Goal: Complete application form

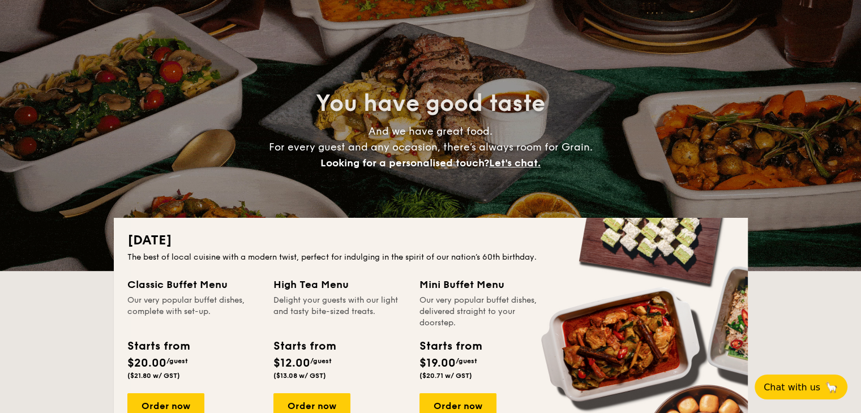
scroll to position [170, 0]
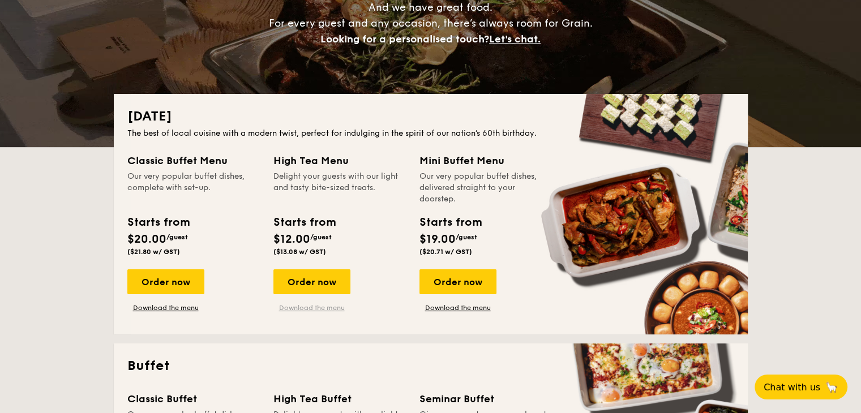
click at [315, 308] on link "Download the menu" at bounding box center [311, 307] width 77 height 9
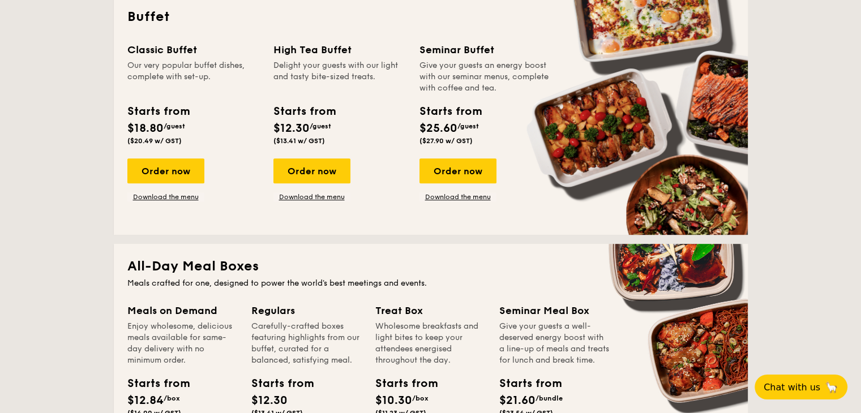
scroll to position [396, 0]
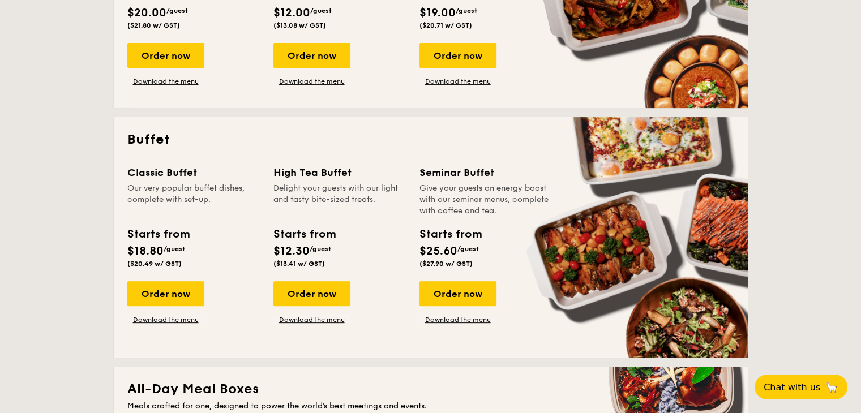
click at [339, 190] on div "Delight your guests with our light and tasty bite-sized treats." at bounding box center [339, 200] width 132 height 34
click at [354, 187] on div "Delight your guests with our light and tasty bite-sized treats." at bounding box center [339, 200] width 132 height 34
click at [335, 320] on link "Download the menu" at bounding box center [311, 319] width 77 height 9
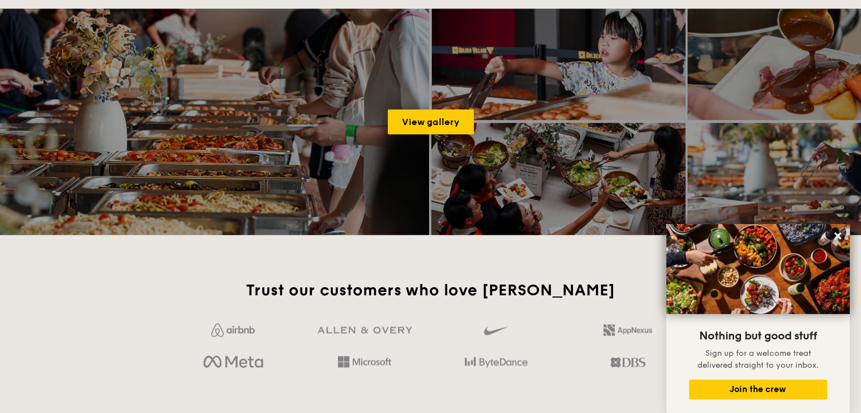
scroll to position [1924, 0]
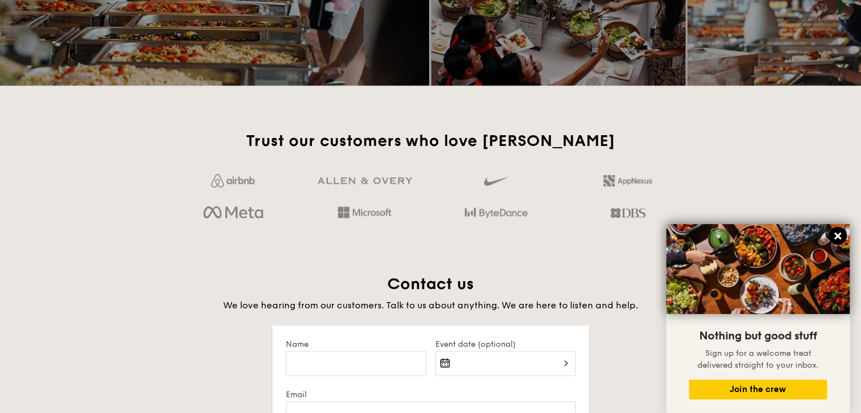
click at [835, 236] on icon at bounding box center [838, 236] width 10 height 10
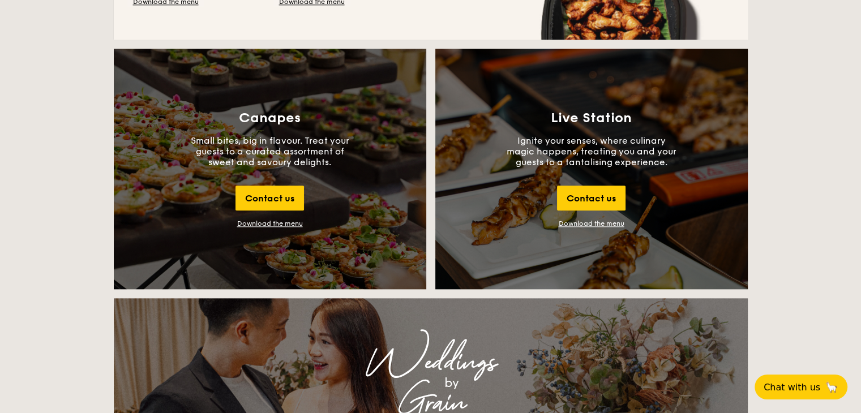
scroll to position [1132, 0]
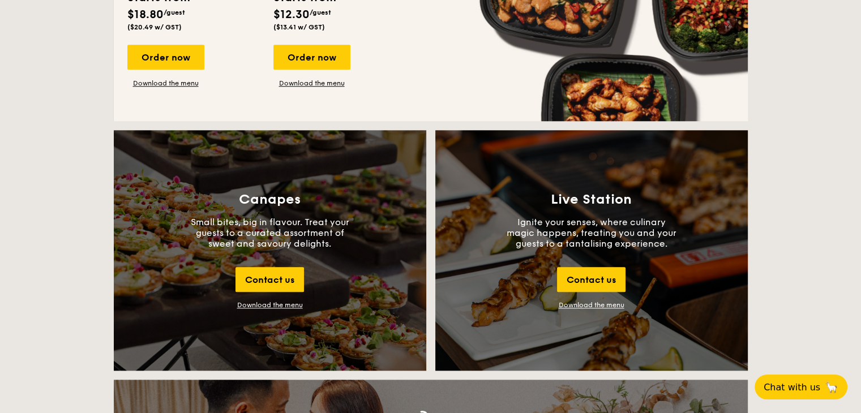
click at [274, 227] on p "Small bites, big in flavour. Treat your guests to a curated assortment of sweet…" at bounding box center [270, 233] width 170 height 32
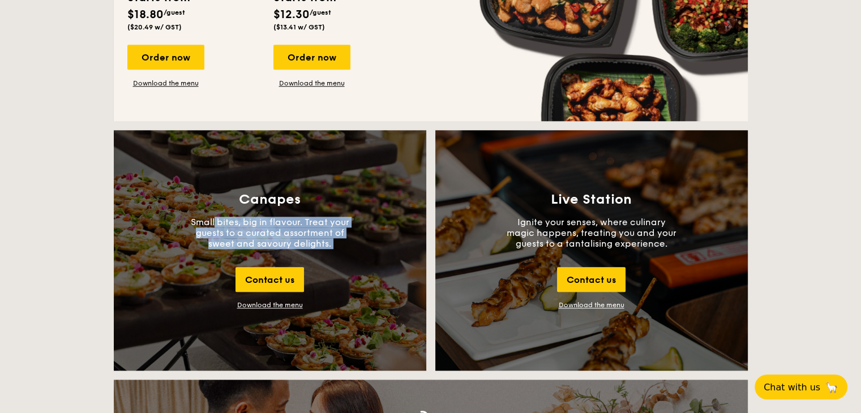
click at [274, 227] on p "Small bites, big in flavour. Treat your guests to a curated assortment of sweet…" at bounding box center [270, 233] width 170 height 32
click at [303, 228] on p "Small bites, big in flavour. Treat your guests to a curated assortment of sweet…" at bounding box center [270, 233] width 170 height 32
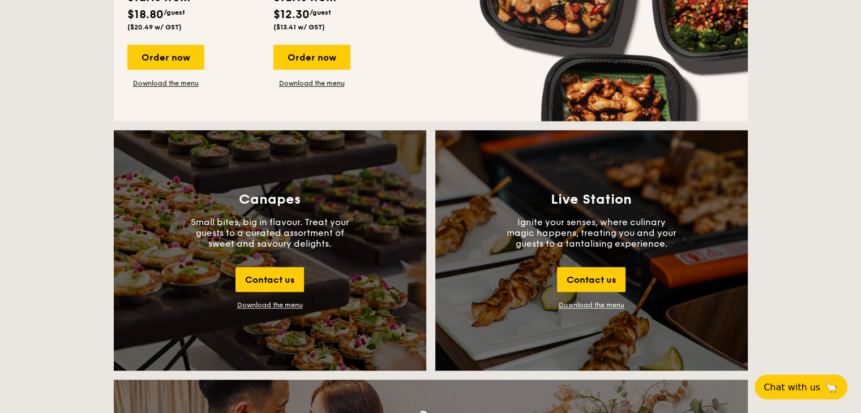
click at [274, 304] on div "Download the menu" at bounding box center [270, 305] width 66 height 8
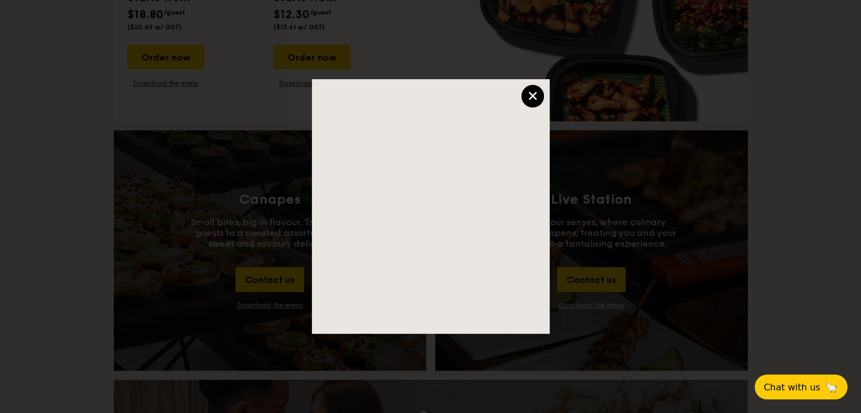
click at [536, 97] on div "×" at bounding box center [532, 96] width 23 height 23
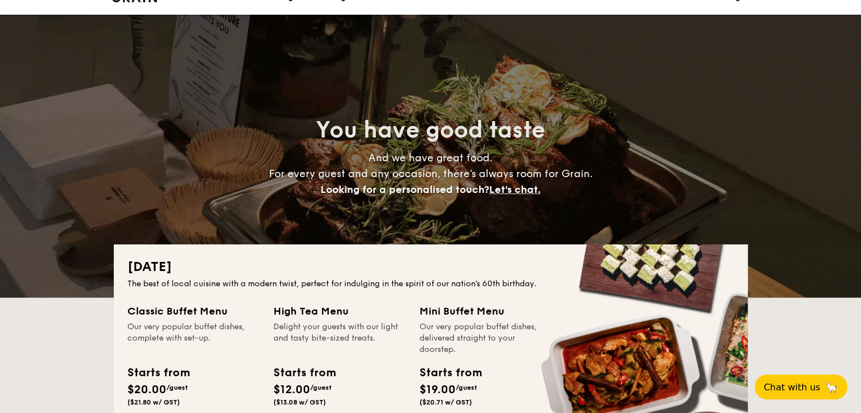
scroll to position [0, 0]
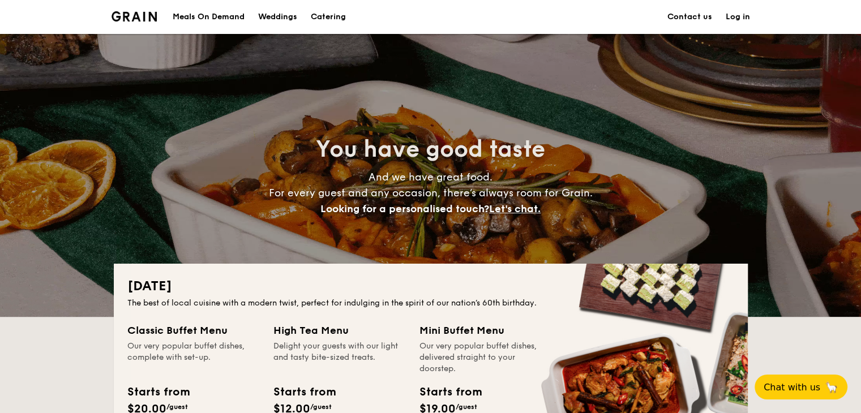
drag, startPoint x: 292, startPoint y: 128, endPoint x: 697, endPoint y: 216, distance: 414.6
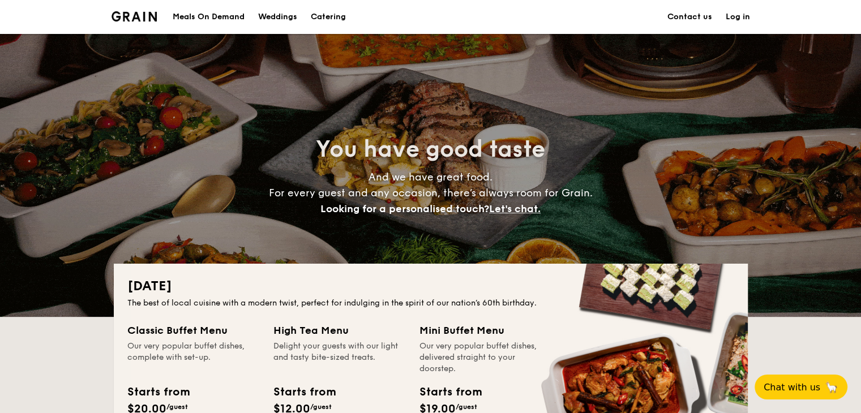
click at [697, 216] on div "You have good taste And we have great food. For every guest and any occasion, t…" at bounding box center [431, 175] width 634 height 283
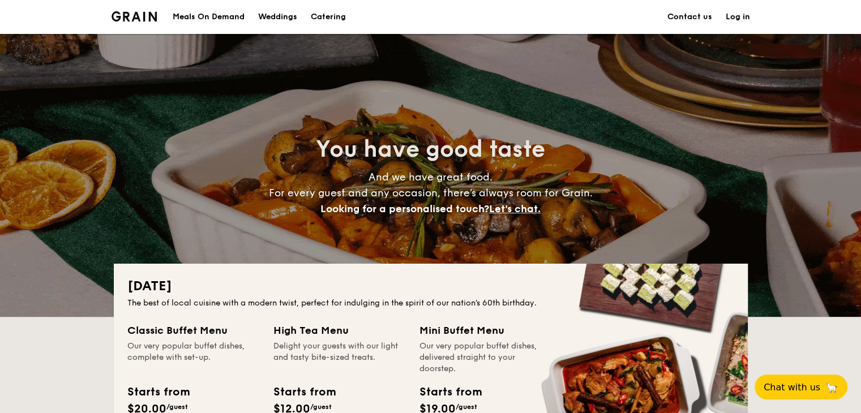
click at [632, 213] on h4 "And we have great food. For every guest and any occasion, there’s always room f…" at bounding box center [430, 193] width 507 height 48
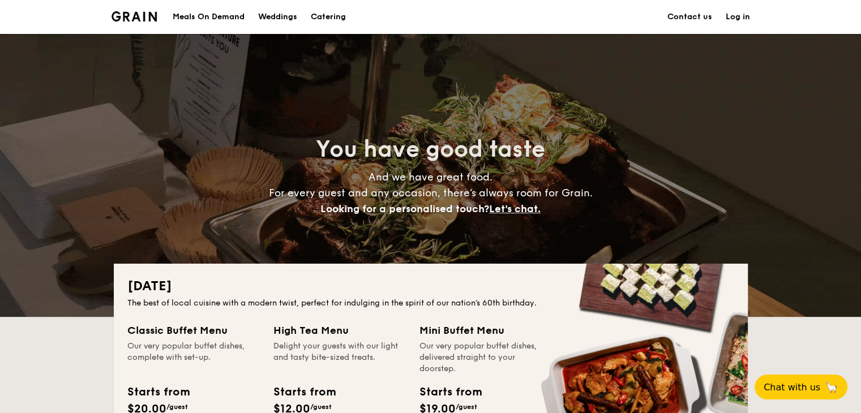
click at [519, 207] on span "Let's chat." at bounding box center [515, 209] width 52 height 12
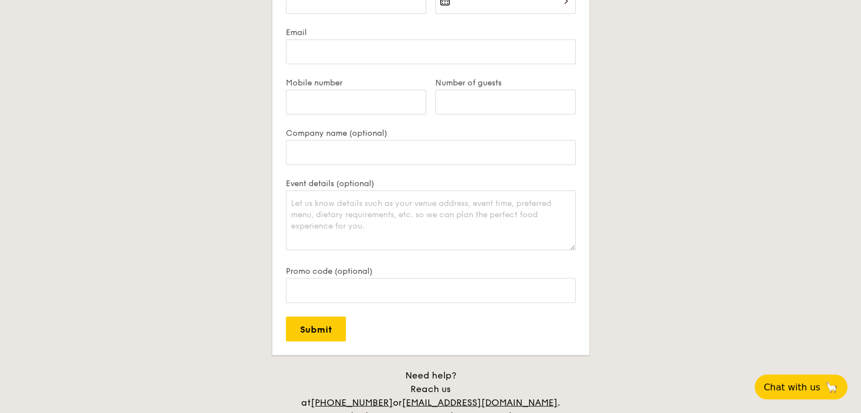
scroll to position [2361, 0]
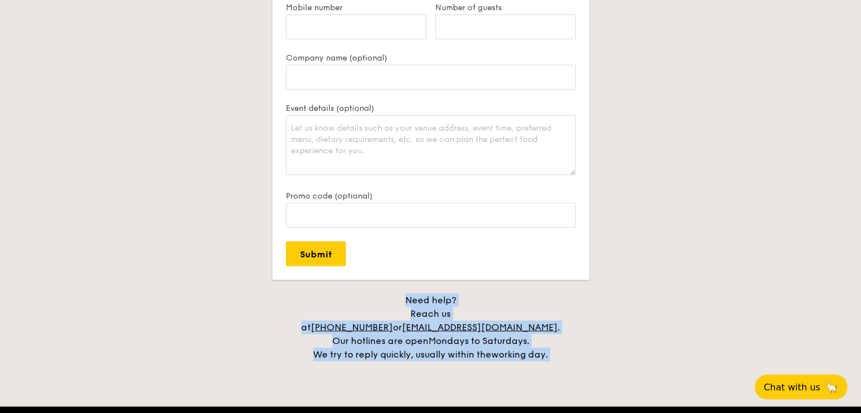
drag, startPoint x: 539, startPoint y: 286, endPoint x: 603, endPoint y: 349, distance: 90.0
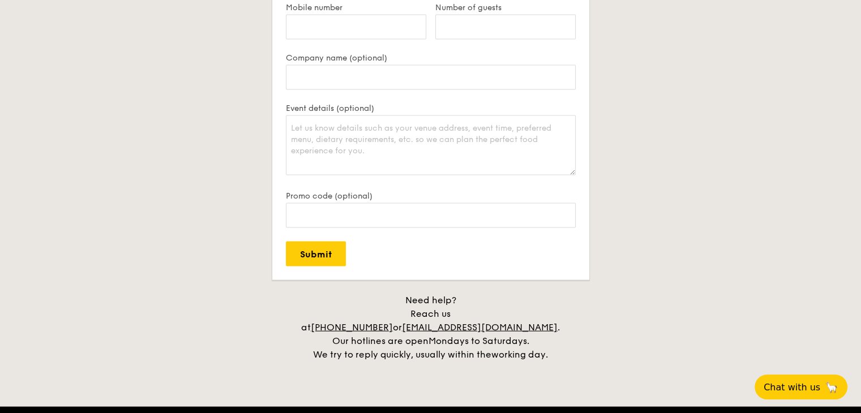
drag, startPoint x: 603, startPoint y: 349, endPoint x: 598, endPoint y: 289, distance: 60.8
click at [598, 289] on div "Contact us We love hearing from our customers. Talk to us about anything. We ar…" at bounding box center [431, 98] width 634 height 525
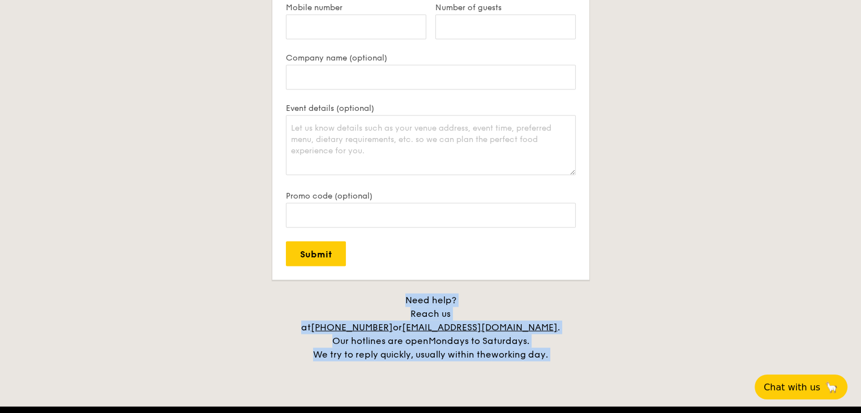
drag, startPoint x: 598, startPoint y: 289, endPoint x: 612, endPoint y: 342, distance: 55.5
click at [612, 342] on div "Contact us We love hearing from our customers. Talk to us about anything. We ar…" at bounding box center [431, 98] width 634 height 525
click at [612, 342] on h4 "Need help? Reach us at +65 3163 5335 or concierge@grain.com.sg . Our hotlines a…" at bounding box center [431, 328] width 634 height 68
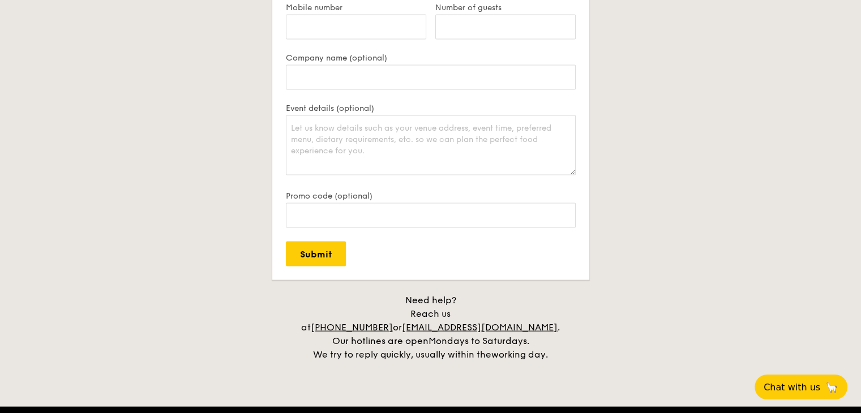
click at [612, 342] on h4 "Need help? Reach us at +65 3163 5335 or concierge@grain.com.sg . Our hotlines a…" at bounding box center [431, 328] width 634 height 68
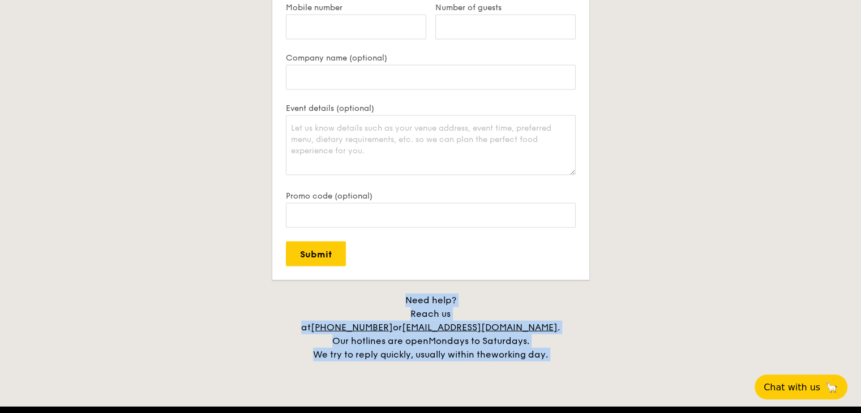
drag, startPoint x: 612, startPoint y: 342, endPoint x: 612, endPoint y: 293, distance: 49.2
click at [612, 294] on h4 "Need help? Reach us at +65 3163 5335 or concierge@grain.com.sg . Our hotlines a…" at bounding box center [431, 328] width 634 height 68
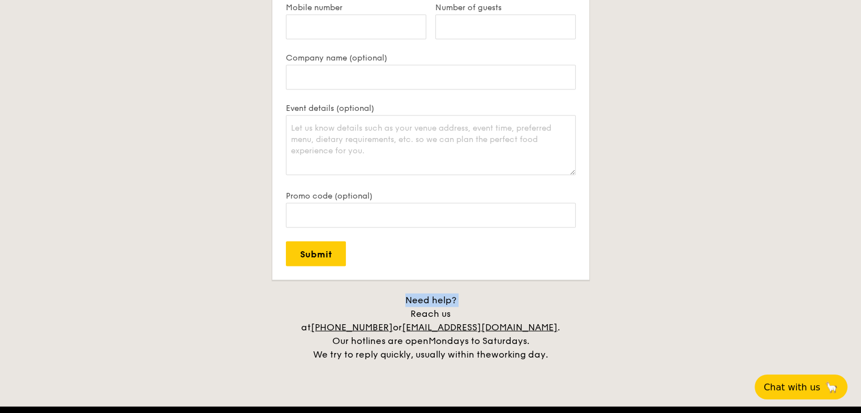
click at [612, 294] on h4 "Need help? Reach us at +65 3163 5335 or concierge@grain.com.sg . Our hotlines a…" at bounding box center [431, 328] width 634 height 68
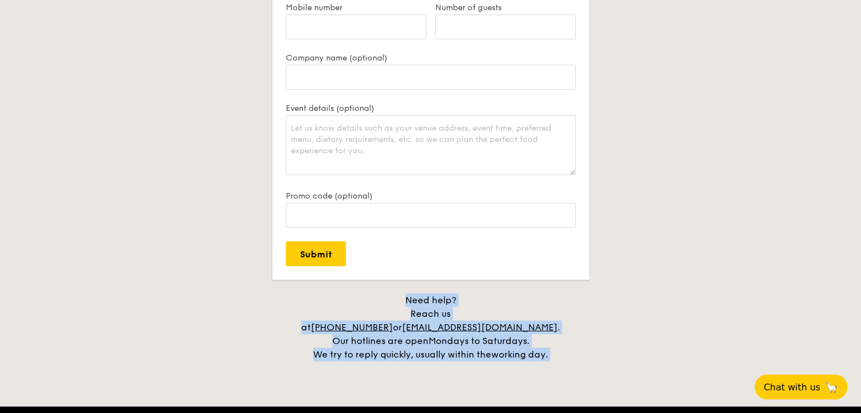
drag, startPoint x: 612, startPoint y: 293, endPoint x: 625, endPoint y: 350, distance: 58.0
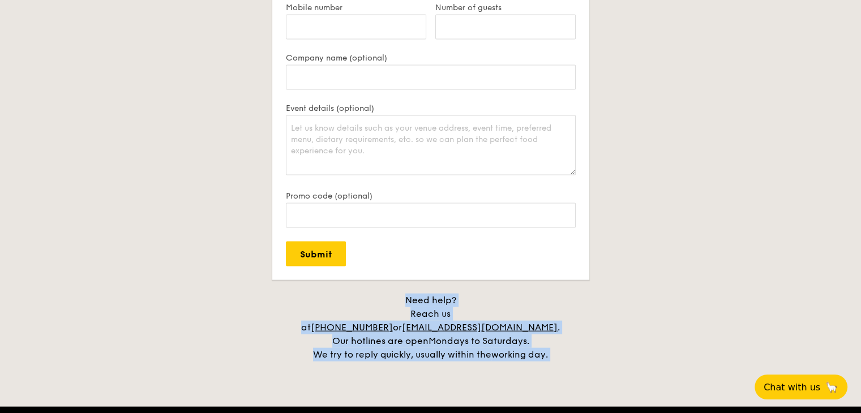
drag, startPoint x: 625, startPoint y: 350, endPoint x: 624, endPoint y: 302, distance: 48.1
click at [624, 301] on h4 "Need help? Reach us at +65 3163 5335 or concierge@grain.com.sg . Our hotlines a…" at bounding box center [431, 328] width 634 height 68
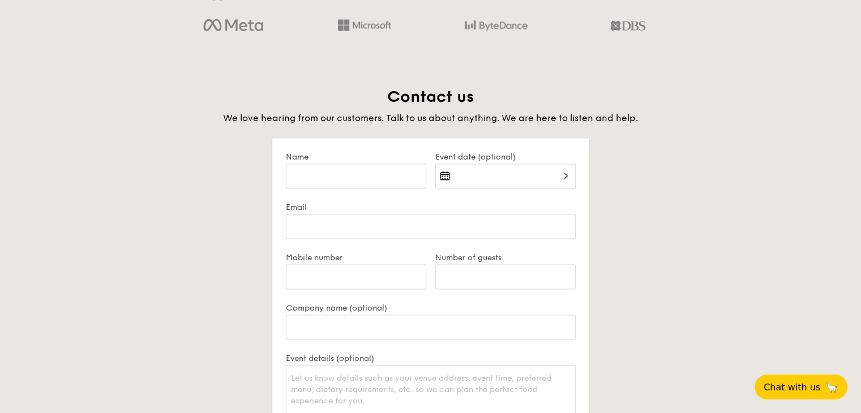
scroll to position [2022, 0]
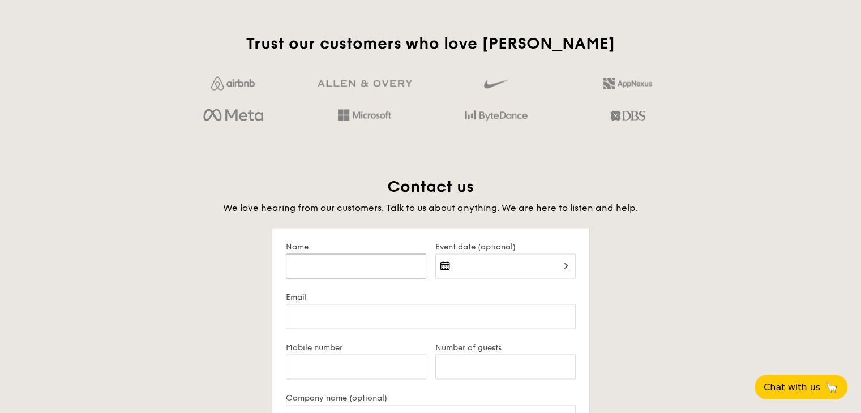
click at [378, 259] on input "Name" at bounding box center [356, 266] width 140 height 25
click at [377, 271] on input "Name" at bounding box center [356, 266] width 140 height 25
type input "Ong Yan Ting"
type input "97299902"
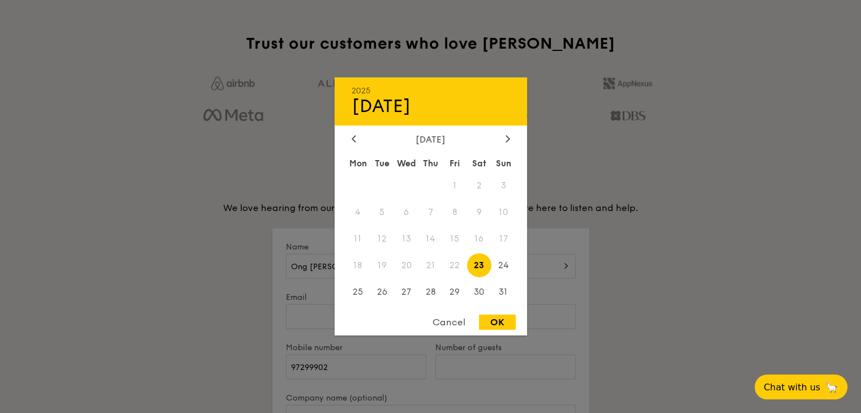
click at [532, 259] on div "2025 Aug 23 August 2025 Mon Tue Wed Thu Fri Sat Sun 1 2 3 4 5 6 7 8 9 10 11 12 …" at bounding box center [505, 273] width 140 height 38
click at [508, 136] on icon at bounding box center [506, 138] width 3 height 7
click at [504, 141] on div at bounding box center [508, 139] width 10 height 11
click at [355, 141] on div at bounding box center [354, 139] width 10 height 11
click at [462, 218] on span "12" at bounding box center [455, 212] width 24 height 24
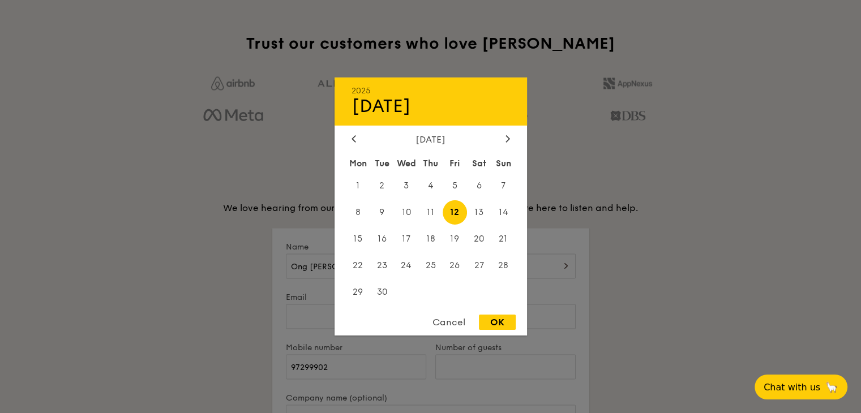
click at [493, 327] on div "OK" at bounding box center [497, 322] width 37 height 15
type input "Sep 12, 2025"
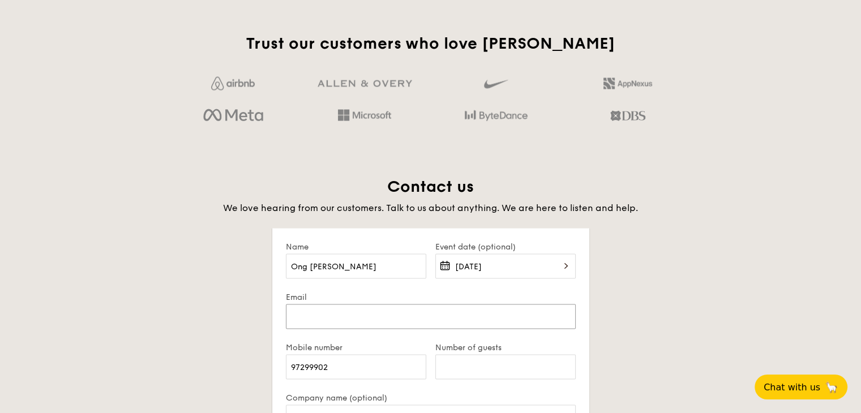
click at [389, 310] on input "Email" at bounding box center [431, 316] width 290 height 25
click at [363, 314] on input "ong_yan_ting@gis.a-star.edu.sg" at bounding box center [431, 316] width 290 height 25
type input "ong_yan_ting@a-star.edu.sg"
click at [459, 362] on input "Number of guests" at bounding box center [505, 366] width 140 height 25
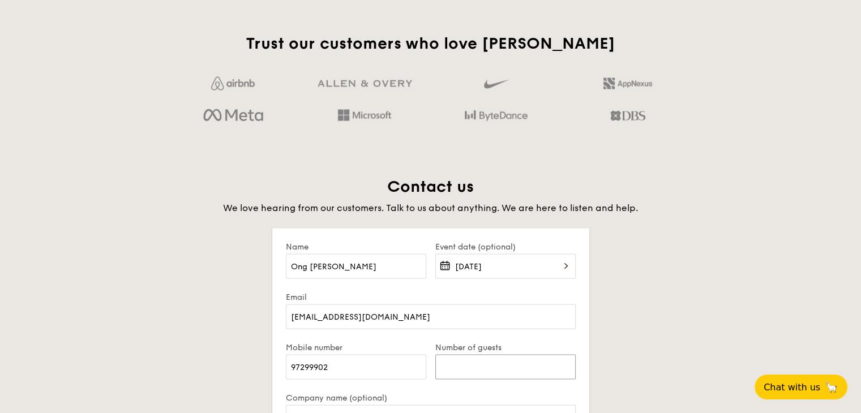
click at [459, 362] on input "Number of guests" at bounding box center [505, 366] width 140 height 25
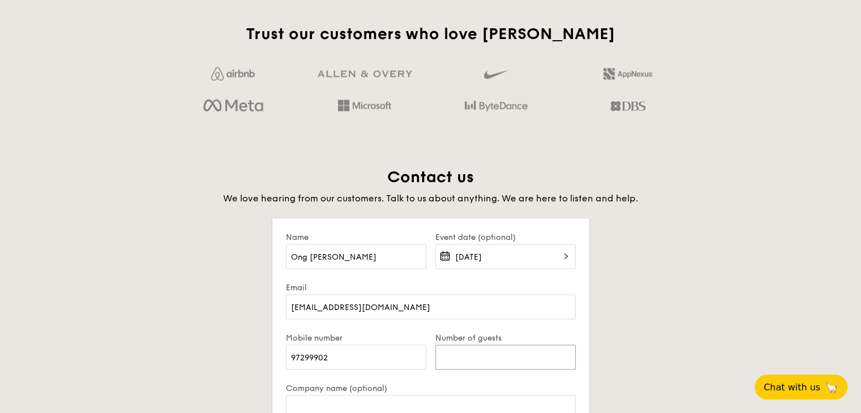
scroll to position [2135, 0]
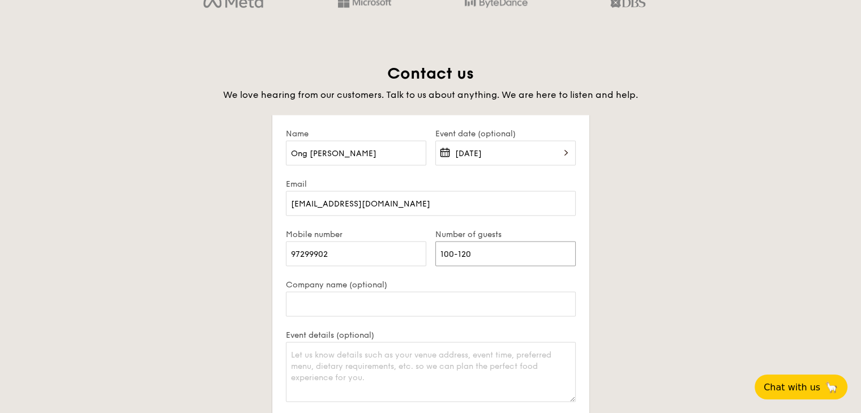
type input "100-120"
click at [430, 295] on input "Company name (optional)" at bounding box center [431, 303] width 290 height 25
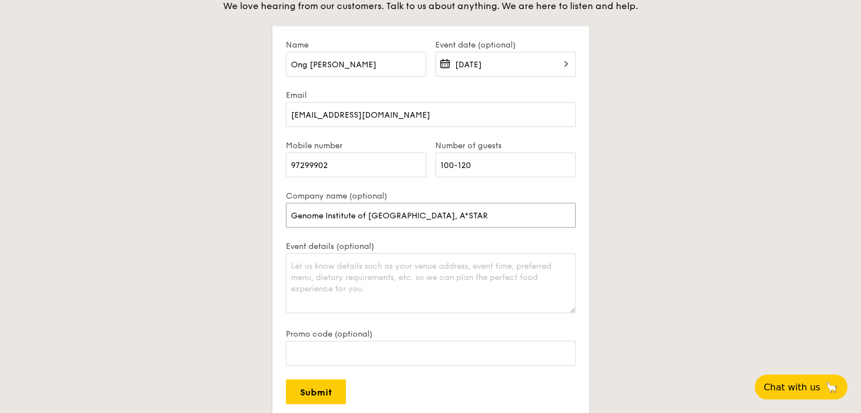
scroll to position [2248, 0]
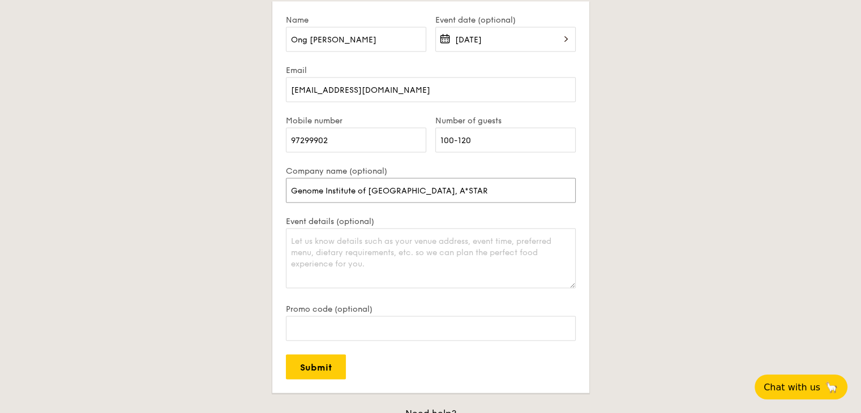
type input "Genome Institute of Singapore, A*STAR"
click at [410, 331] on input "Promo code (optional)" at bounding box center [431, 328] width 290 height 25
click at [689, 250] on div "Contact us We love hearing from our customers. Talk to us about anything. We ar…" at bounding box center [431, 212] width 634 height 525
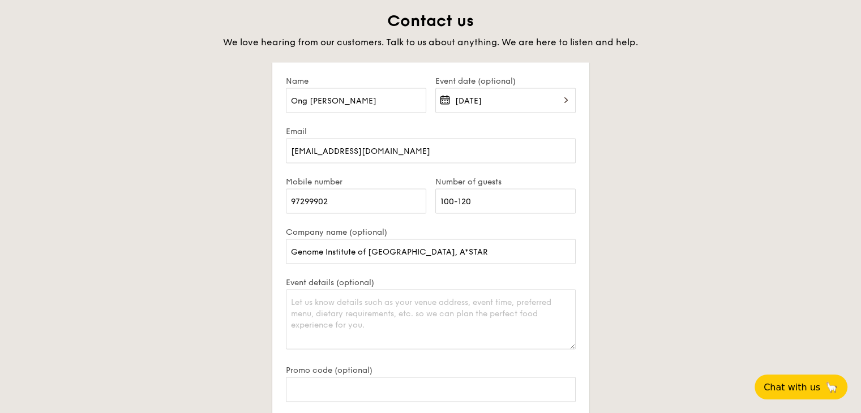
scroll to position [2135, 0]
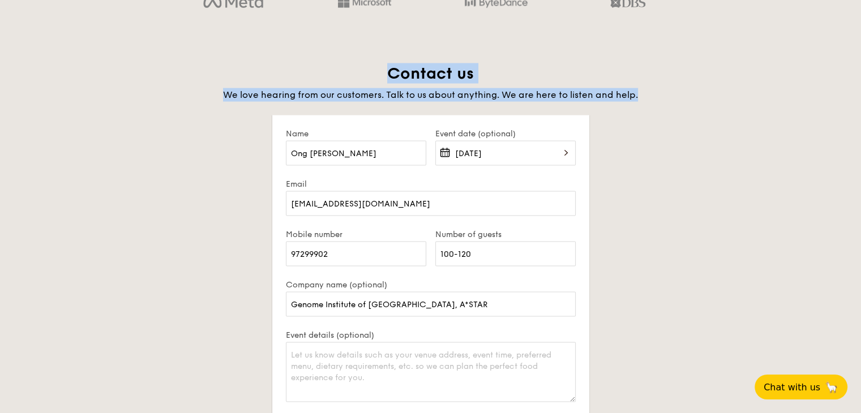
drag, startPoint x: 393, startPoint y: 71, endPoint x: 678, endPoint y: 100, distance: 286.7
click at [678, 100] on div "Contact us We love hearing from our customers. Talk to us about anything. We ar…" at bounding box center [431, 82] width 634 height 38
click at [678, 100] on h4 "We love hearing from our customers. Talk to us about anything. We are here to l…" at bounding box center [431, 95] width 634 height 14
drag, startPoint x: 678, startPoint y: 100, endPoint x: 575, endPoint y: 55, distance: 112.3
click at [575, 55] on div "Trust our customers who love Grain Contact us We love hearing from our customer…" at bounding box center [431, 254] width 652 height 668
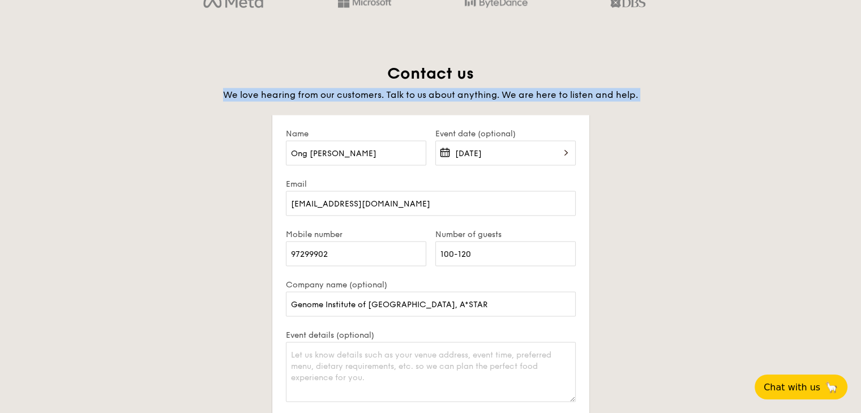
click at [575, 55] on div "Trust our customers who love Grain Contact us We love hearing from our customer…" at bounding box center [431, 254] width 652 height 668
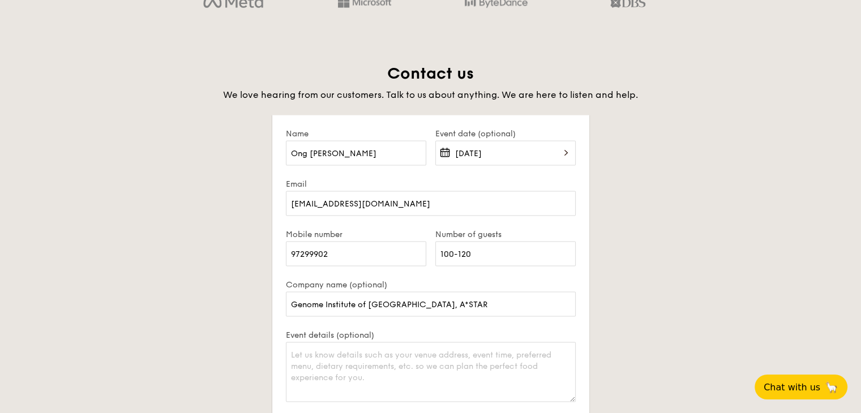
drag, startPoint x: 575, startPoint y: 55, endPoint x: 717, endPoint y: 91, distance: 146.1
click at [702, 86] on div "Trust our customers who love Grain Contact us We love hearing from our customer…" at bounding box center [431, 254] width 652 height 668
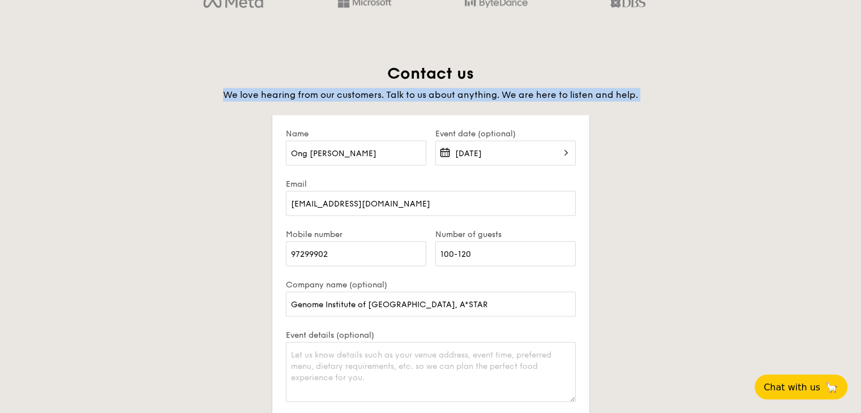
click at [723, 93] on h4 "We love hearing from our customers. Talk to us about anything. We are here to l…" at bounding box center [431, 95] width 634 height 14
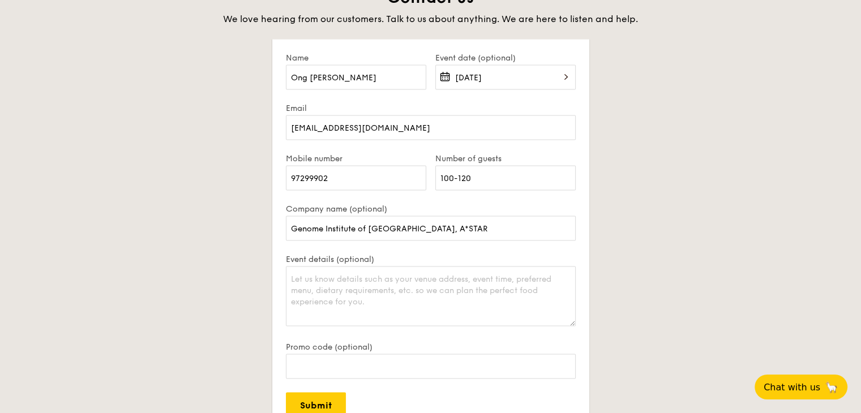
scroll to position [2361, 0]
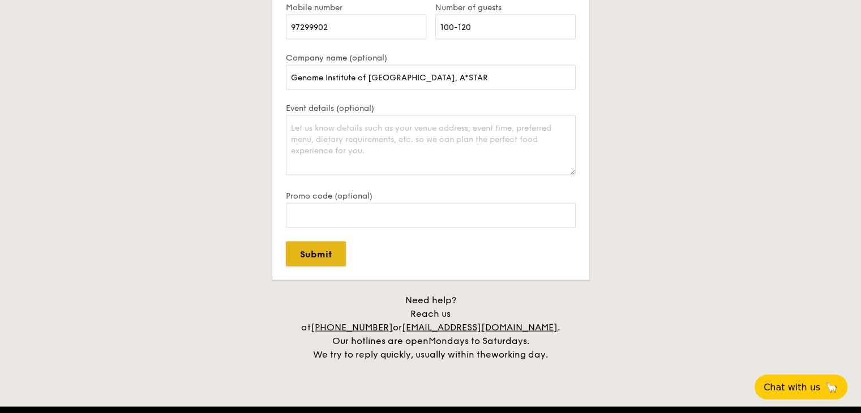
click at [333, 250] on input "Submit" at bounding box center [316, 254] width 60 height 25
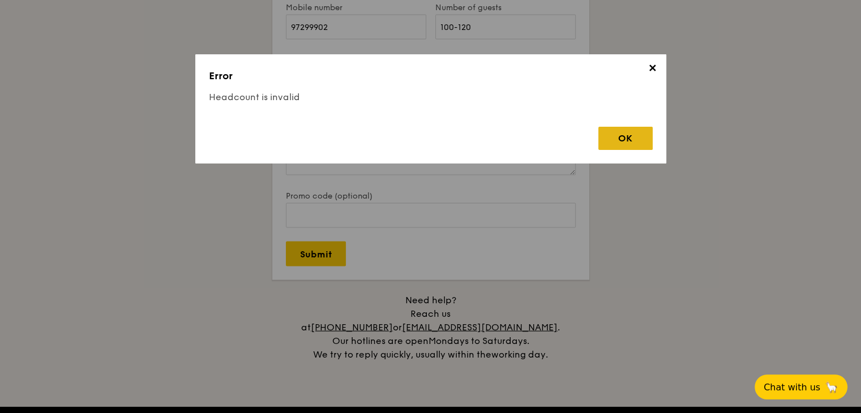
click at [619, 143] on div "OK" at bounding box center [625, 138] width 54 height 23
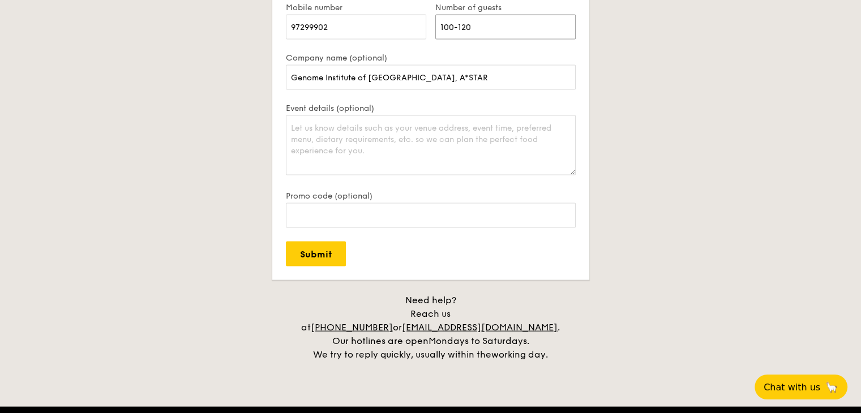
drag, startPoint x: 452, startPoint y: 23, endPoint x: 516, endPoint y: 24, distance: 64.5
click at [514, 24] on input "100-120" at bounding box center [505, 27] width 140 height 25
type input "100"
click at [331, 245] on input "Submit" at bounding box center [316, 254] width 60 height 25
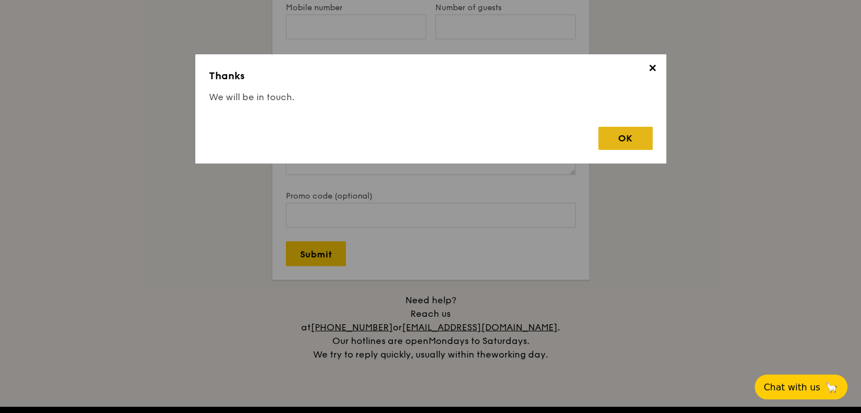
click at [634, 146] on div "OK" at bounding box center [625, 138] width 54 height 23
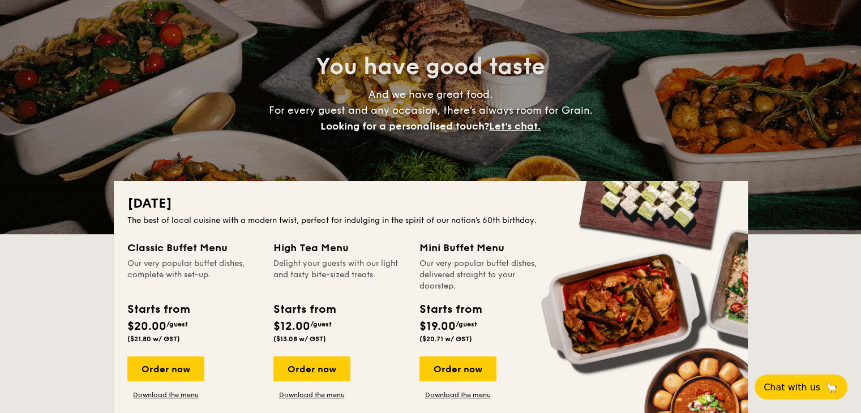
scroll to position [0, 0]
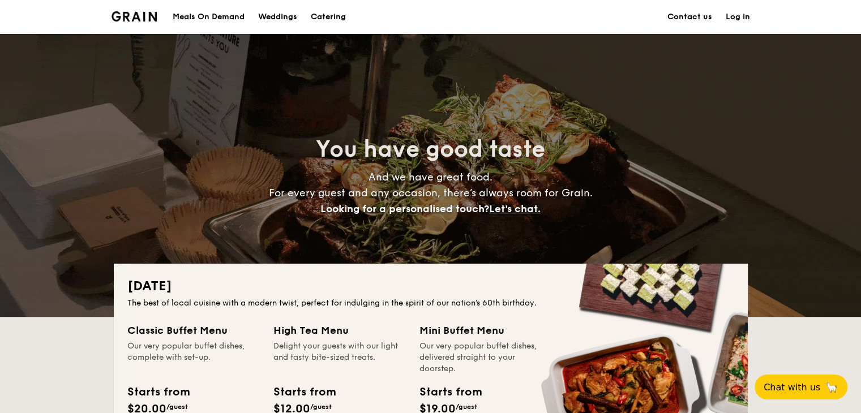
click at [328, 15] on h1 "Catering" at bounding box center [328, 17] width 35 height 34
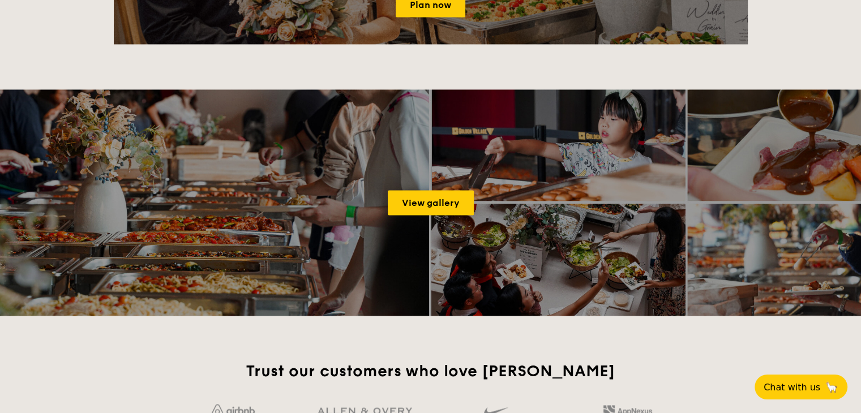
scroll to position [1755, 0]
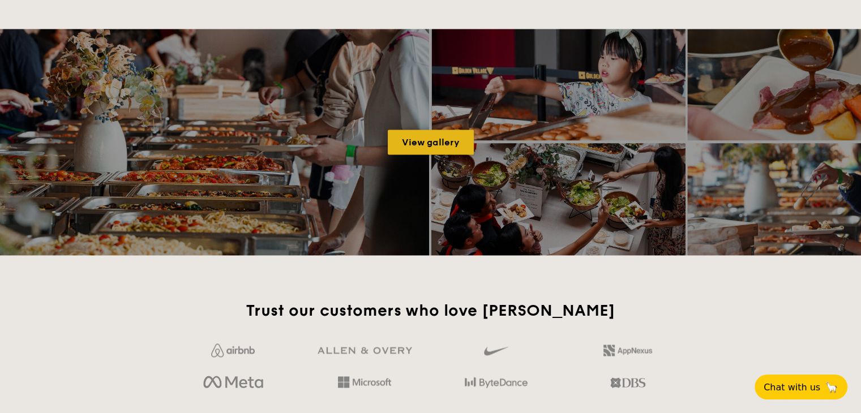
click at [436, 143] on link "View gallery" at bounding box center [431, 142] width 86 height 25
